Goal: Navigation & Orientation: Go to known website

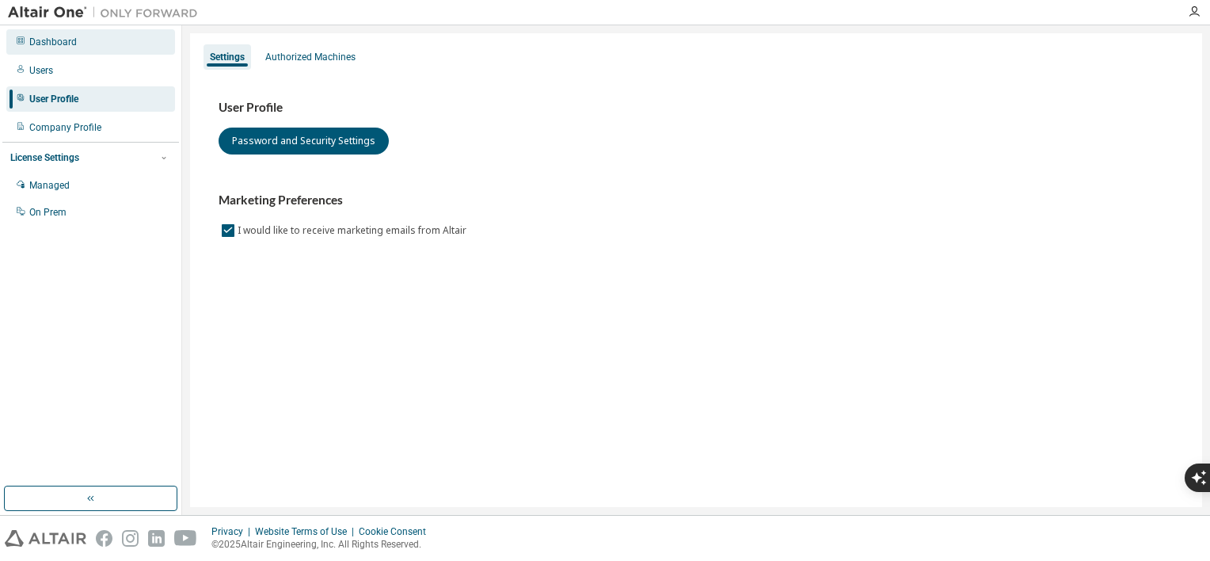
click at [89, 44] on div "Dashboard" at bounding box center [90, 41] width 169 height 25
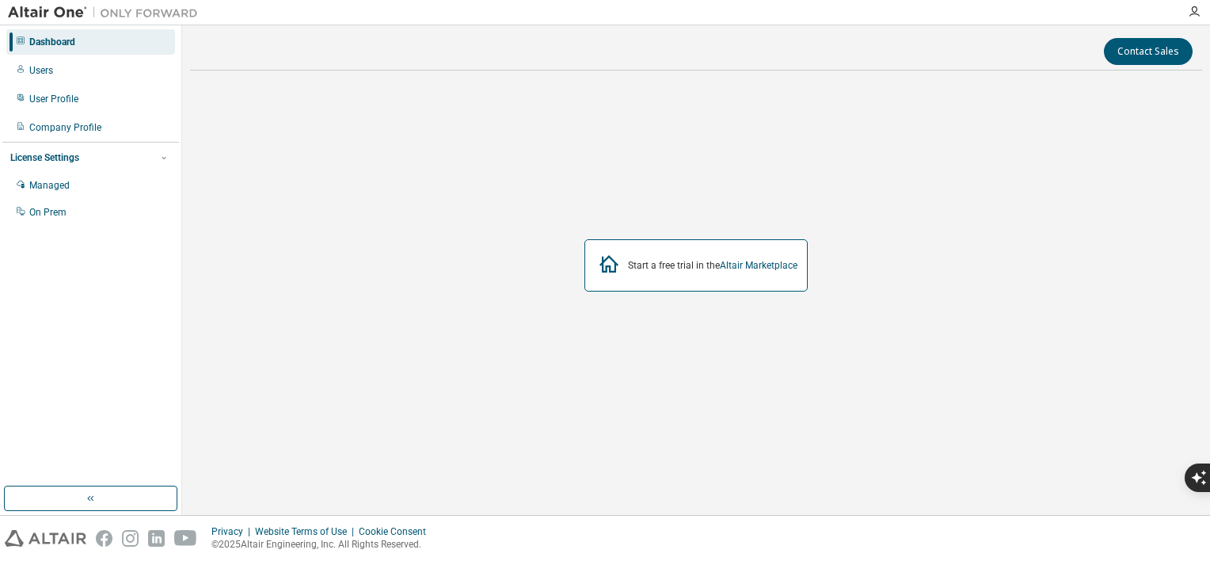
click at [633, 273] on div "Start a free trial in the Altair Marketplace" at bounding box center [695, 265] width 223 height 52
click at [755, 272] on div "Start a free trial in the Altair Marketplace" at bounding box center [695, 265] width 223 height 52
click at [754, 266] on link "Altair Marketplace" at bounding box center [759, 265] width 78 height 11
